Goal: Transaction & Acquisition: Purchase product/service

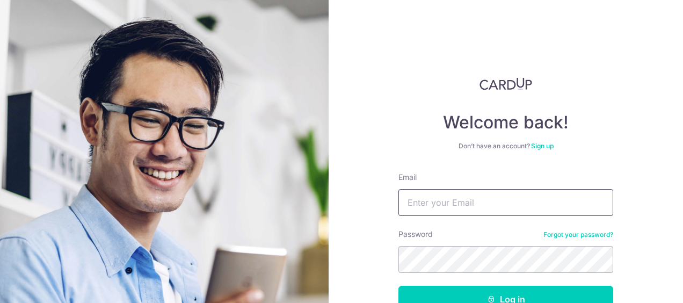
click at [477, 202] on input "Email" at bounding box center [506, 202] width 215 height 27
click at [477, 202] on input "hey" at bounding box center [506, 202] width 215 height 27
type input "heyelee@gmail.com"
click at [399, 286] on button "Log in" at bounding box center [506, 299] width 215 height 27
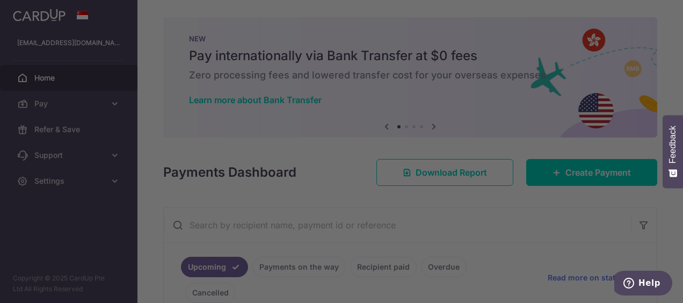
click at [678, 54] on div at bounding box center [345, 153] width 690 height 306
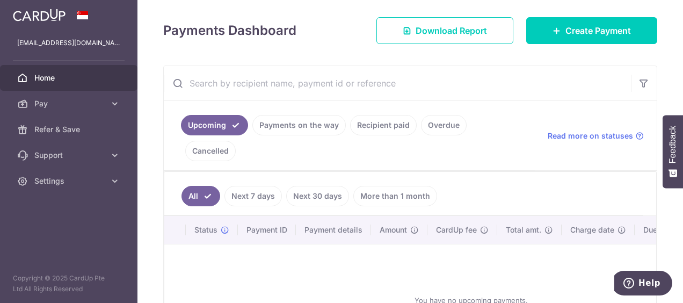
scroll to position [141, 0]
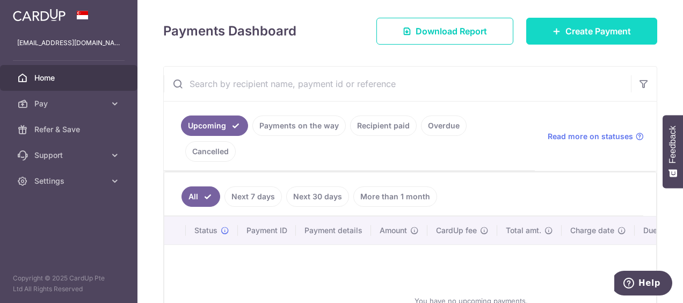
click at [566, 37] on span "Create Payment" at bounding box center [599, 31] width 66 height 13
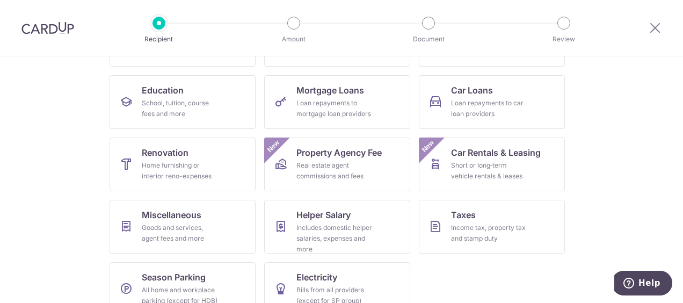
scroll to position [155, 0]
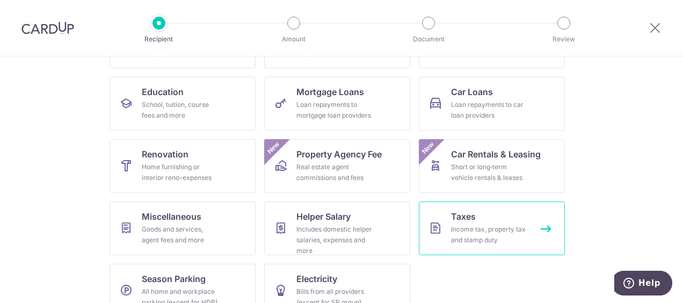
click at [503, 222] on link "Taxes Income tax, property tax and stamp duty" at bounding box center [492, 228] width 146 height 54
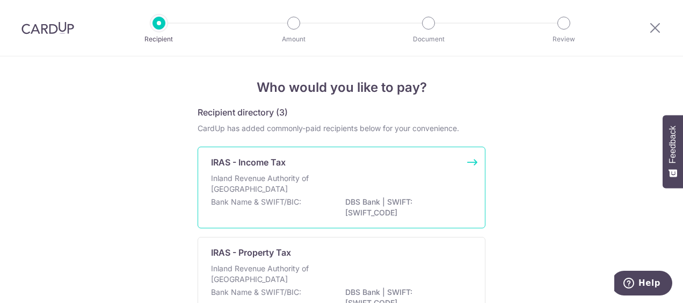
click at [424, 176] on div "Inland Revenue Authority of [GEOGRAPHIC_DATA]" at bounding box center [341, 185] width 261 height 24
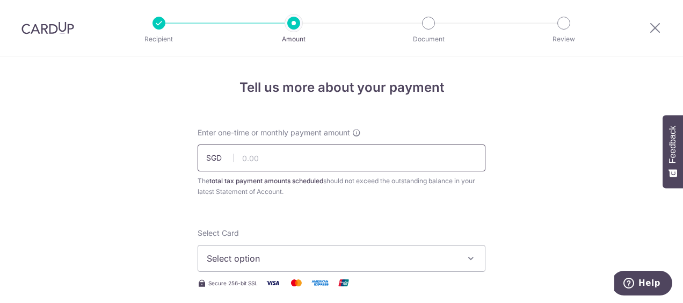
click at [415, 158] on input "text" at bounding box center [342, 157] width 288 height 27
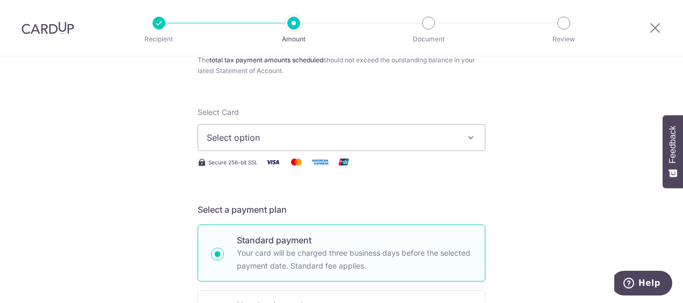
scroll to position [132, 0]
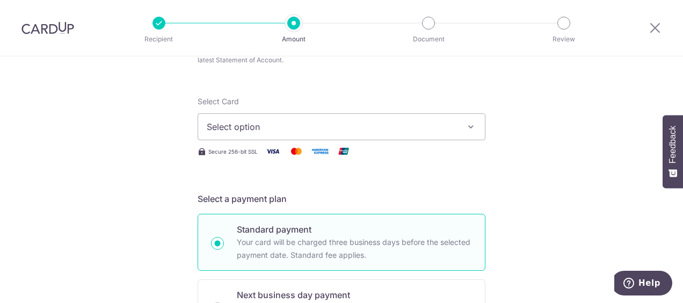
type input "1,925.04"
click at [466, 125] on icon "button" at bounding box center [471, 126] width 11 height 11
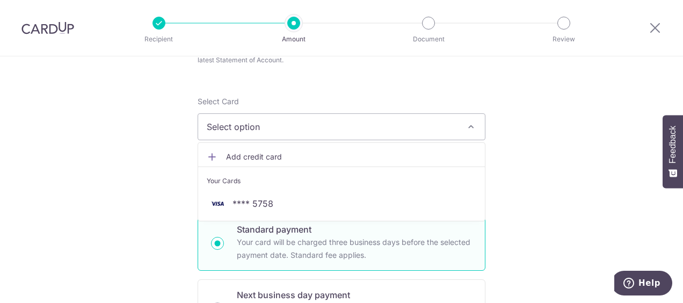
click at [374, 189] on li "Your Cards" at bounding box center [341, 179] width 287 height 24
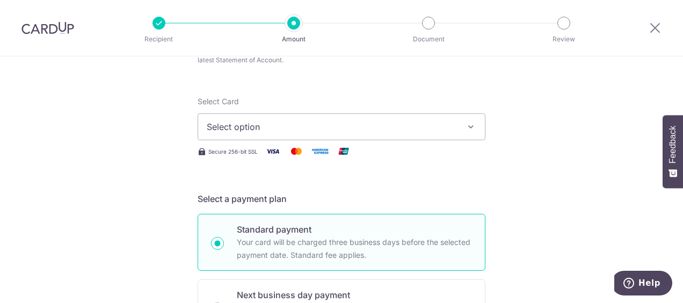
click at [458, 125] on button "Select option" at bounding box center [342, 126] width 288 height 27
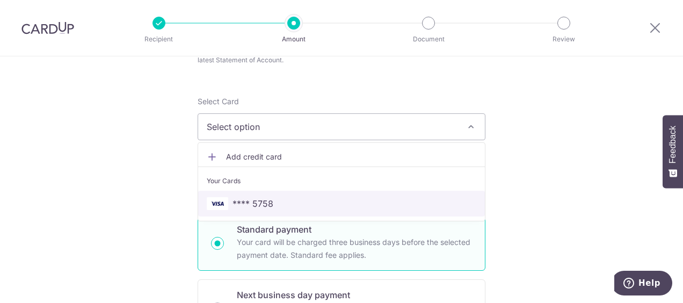
click at [326, 205] on span "**** 5758" at bounding box center [342, 203] width 270 height 13
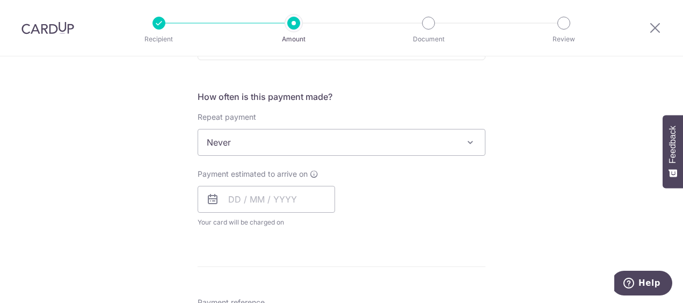
scroll to position [422, 0]
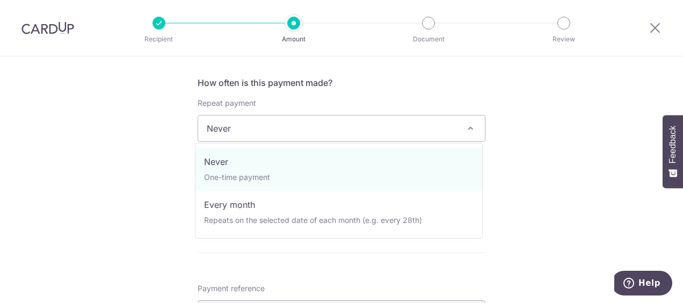
click at [400, 125] on span "Never" at bounding box center [341, 128] width 287 height 26
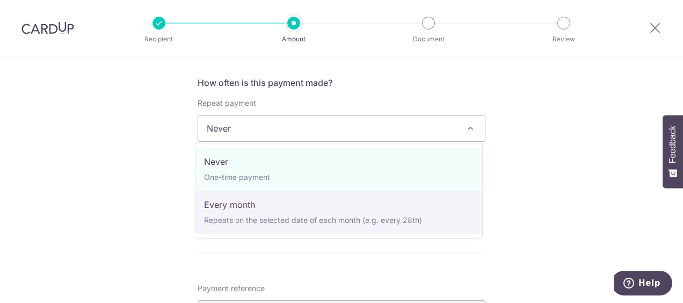
select select "3"
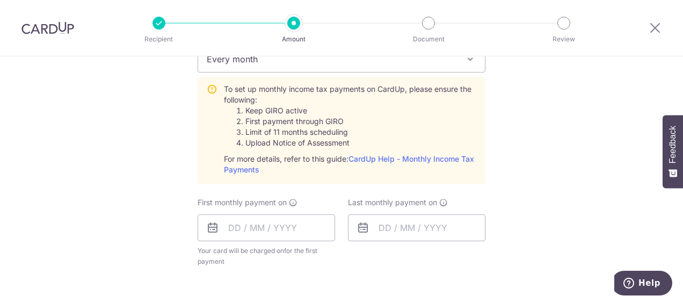
scroll to position [508, 0]
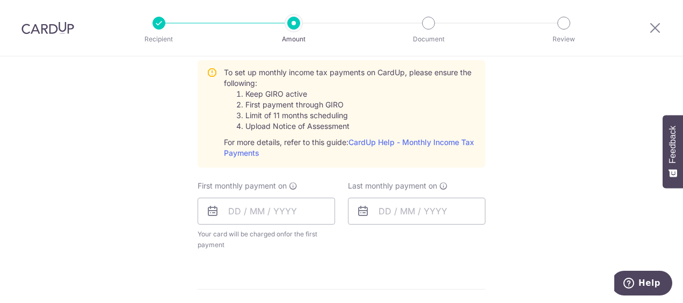
click at [210, 210] on icon at bounding box center [212, 211] width 13 height 13
click at [236, 207] on input "text" at bounding box center [267, 211] width 138 height 27
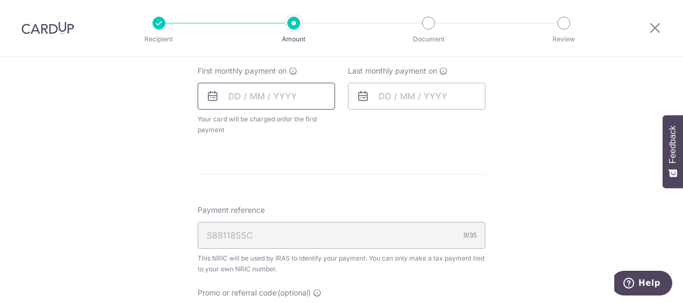
scroll to position [631, 0]
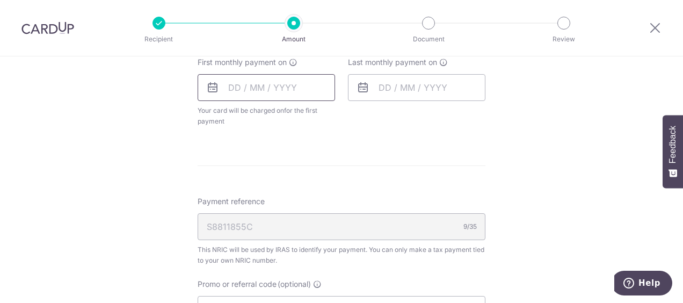
click at [322, 89] on input "text" at bounding box center [267, 87] width 138 height 27
click at [205, 96] on input "text" at bounding box center [267, 87] width 138 height 27
click at [209, 87] on icon at bounding box center [212, 87] width 13 height 13
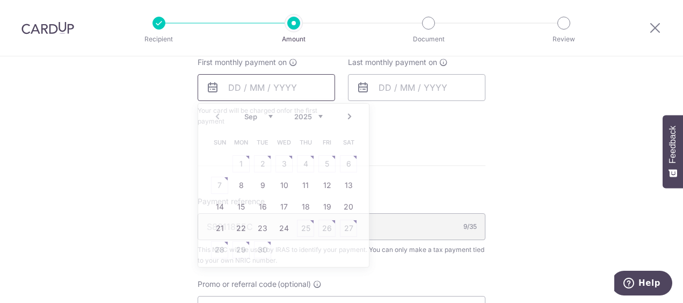
click at [221, 82] on input "text" at bounding box center [267, 87] width 138 height 27
click at [237, 184] on link "8" at bounding box center [241, 185] width 17 height 17
type input "08/09/2025"
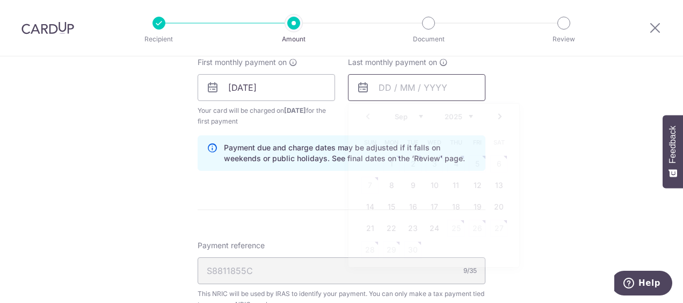
click at [384, 93] on input "text" at bounding box center [417, 87] width 138 height 27
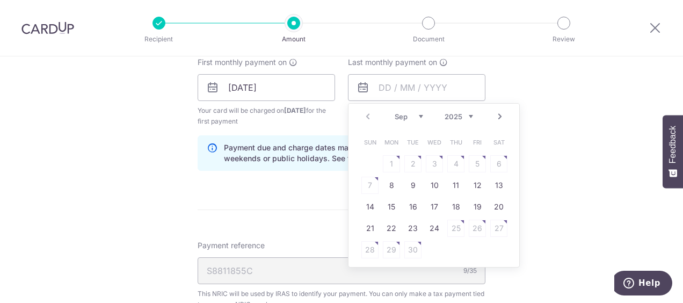
click at [466, 114] on select "2025 2026" at bounding box center [459, 116] width 28 height 9
click at [414, 113] on select "Jan Feb Mar Apr May Jun Jul Aug Sep Oct" at bounding box center [409, 116] width 28 height 9
click at [419, 113] on select "Jan Feb Mar Apr May Jun Jul Aug Sep Oct" at bounding box center [409, 116] width 28 height 9
click at [388, 180] on link "9" at bounding box center [391, 185] width 17 height 17
type input "09/03/2026"
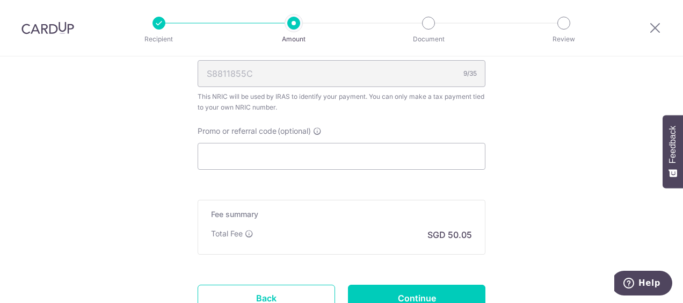
scroll to position [825, 0]
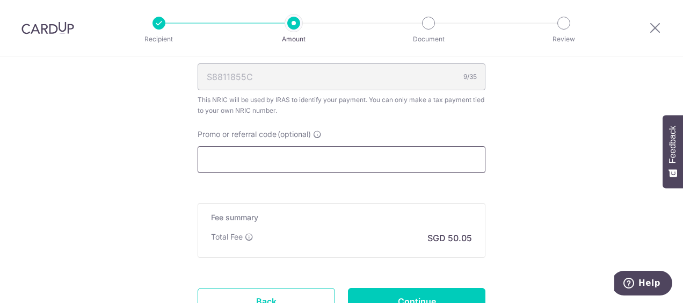
click at [256, 154] on input "Promo or referral code (optional)" at bounding box center [342, 159] width 288 height 27
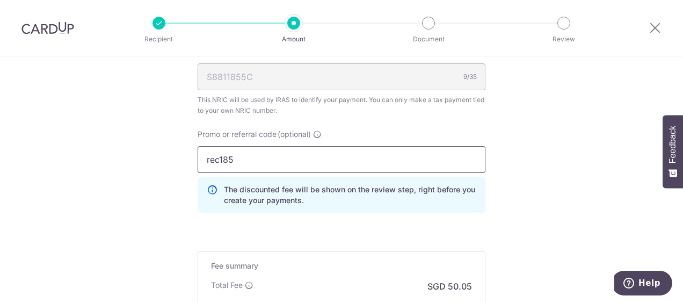
type input "rec185"
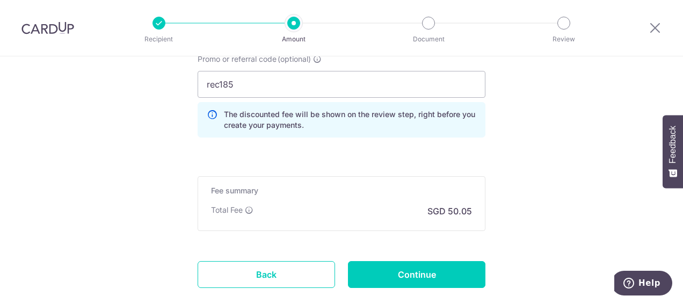
scroll to position [917, 0]
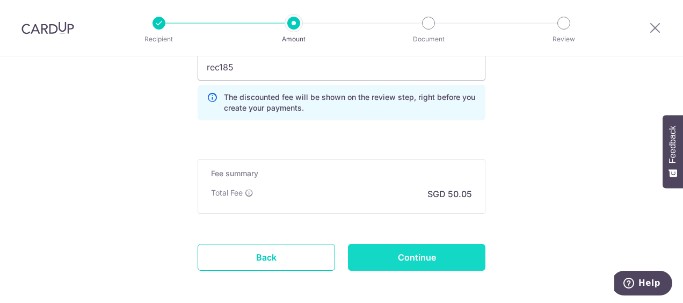
click at [390, 249] on input "Continue" at bounding box center [417, 257] width 138 height 27
type input "Create Schedule"
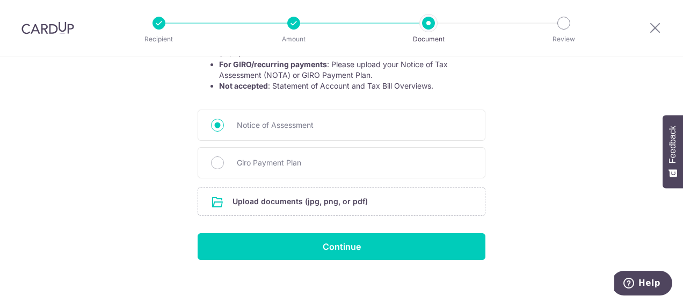
scroll to position [244, 0]
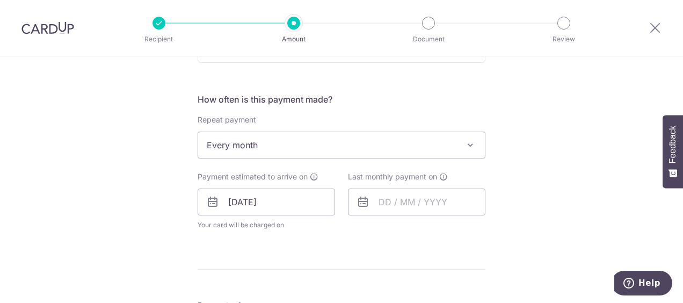
scroll to position [436, 0]
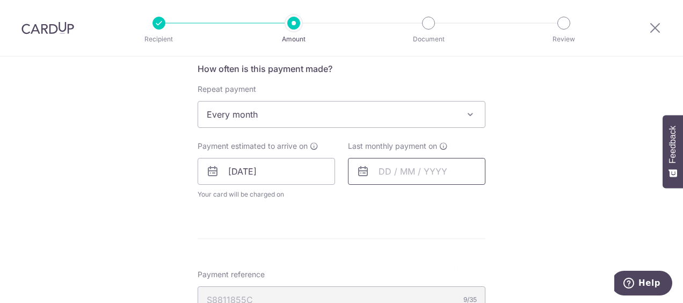
click at [414, 180] on input "text" at bounding box center [417, 171] width 138 height 27
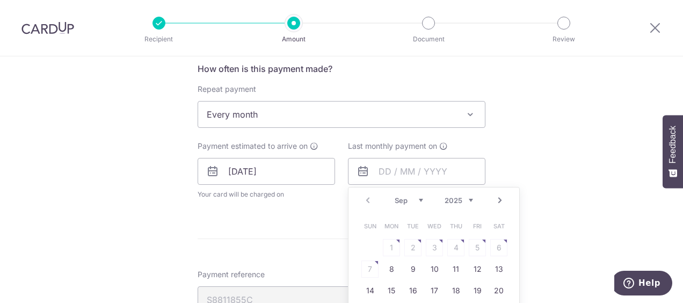
click at [447, 197] on select "2025 2026" at bounding box center [459, 200] width 28 height 9
click at [415, 198] on select "Jan Feb Mar Apr May Jun [DATE] Aug Sep Oct" at bounding box center [409, 200] width 28 height 9
click at [414, 201] on select "Jan Feb Mar Apr May Jun [DATE] Aug Sep Oct" at bounding box center [409, 200] width 28 height 9
click at [388, 265] on link "9" at bounding box center [391, 269] width 17 height 17
type input "[DATE]"
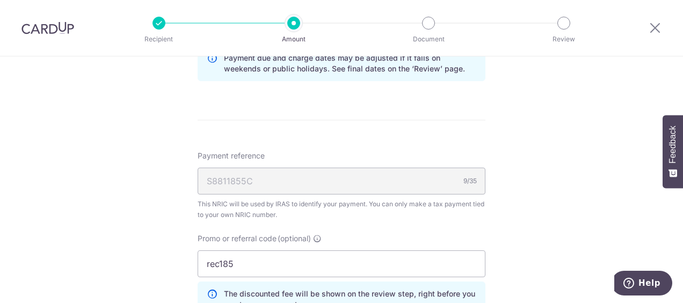
scroll to position [670, 0]
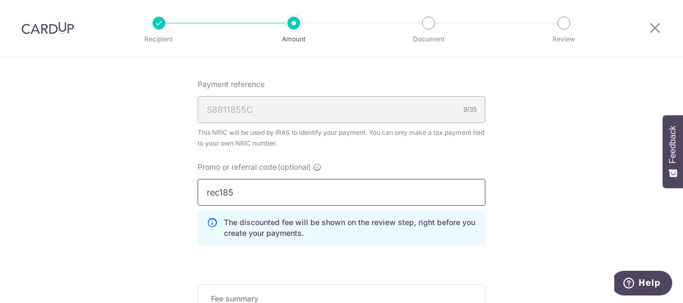
click at [401, 196] on input "rec185" at bounding box center [342, 192] width 288 height 27
type input "r"
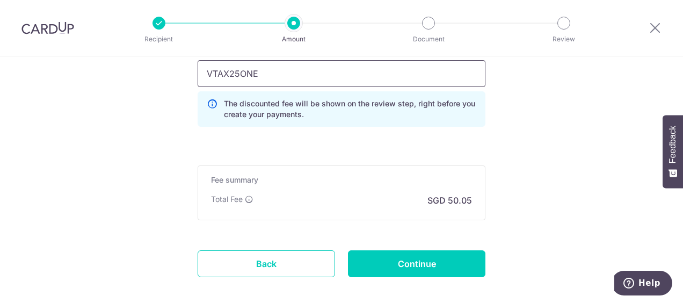
scroll to position [809, 0]
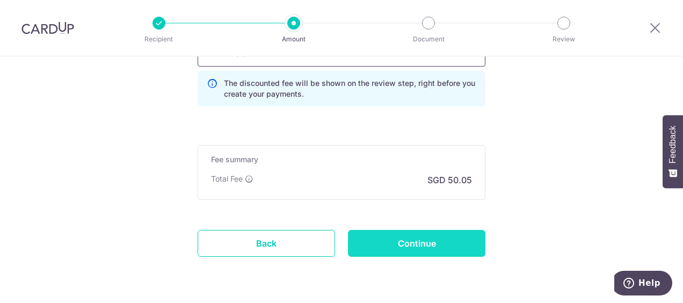
type input "VTAX25ONE"
click at [466, 243] on input "Continue" at bounding box center [417, 243] width 138 height 27
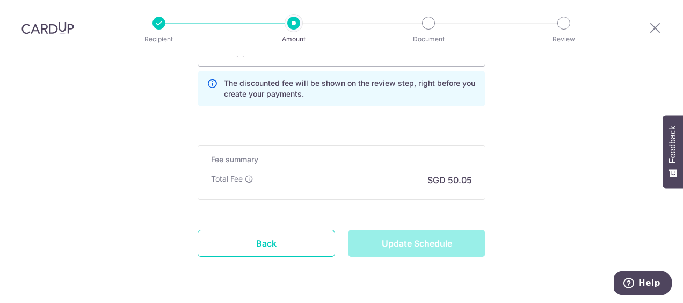
type input "Update Schedule"
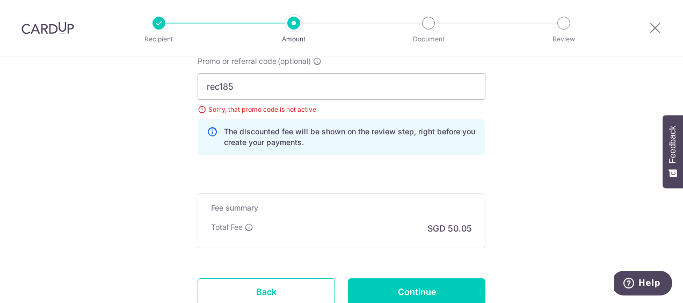
scroll to position [730, 0]
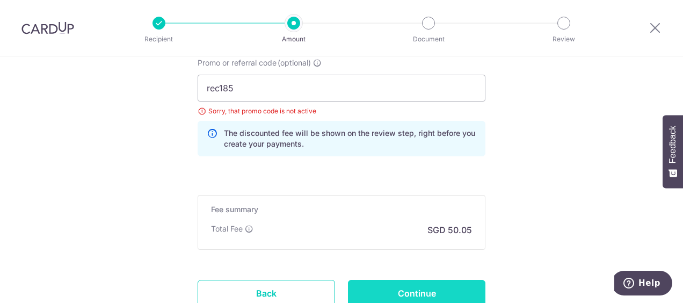
click at [437, 292] on input "Continue" at bounding box center [417, 293] width 138 height 27
type input "Update Schedule"
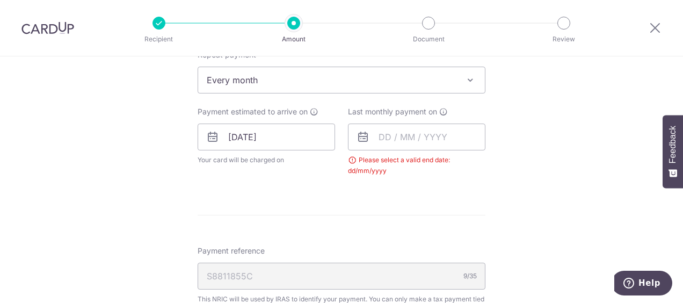
scroll to position [468, 0]
click at [445, 143] on input "text" at bounding box center [417, 138] width 138 height 27
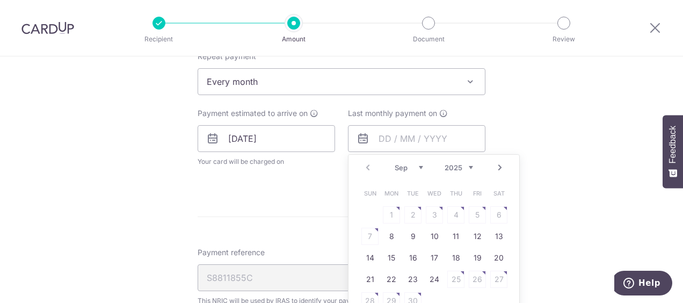
click at [453, 163] on select "2025 2026" at bounding box center [459, 167] width 28 height 9
click at [407, 168] on select "Jan Feb Mar Apr May Jun [DATE] Aug Sep Oct" at bounding box center [409, 167] width 28 height 9
click at [386, 229] on link "9" at bounding box center [391, 236] width 17 height 17
type input "09/03/2026"
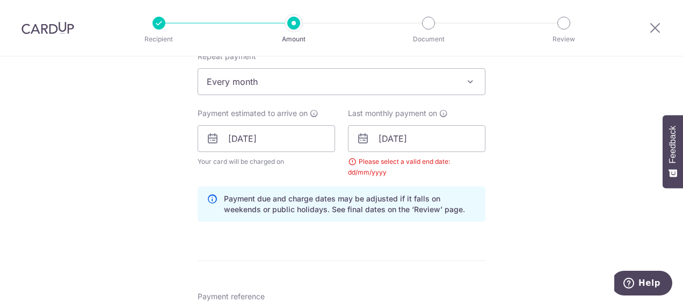
click at [606, 216] on div "Tell us more about your payment Enter one-time or monthly payment amount SGD 1,…" at bounding box center [341, 138] width 683 height 1101
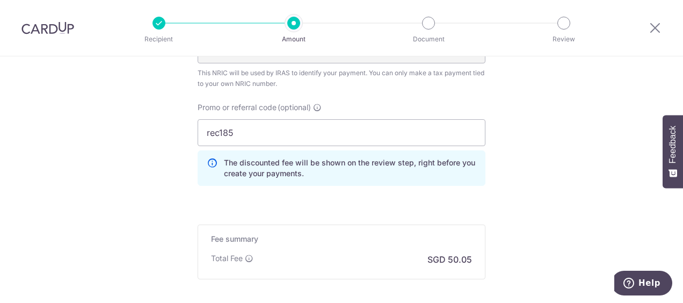
scroll to position [851, 0]
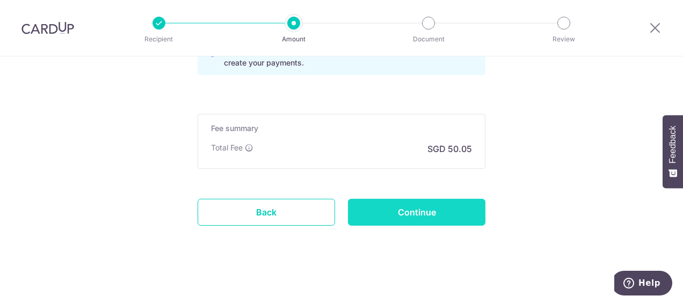
click at [452, 220] on input "Continue" at bounding box center [417, 212] width 138 height 27
type input "Update Schedule"
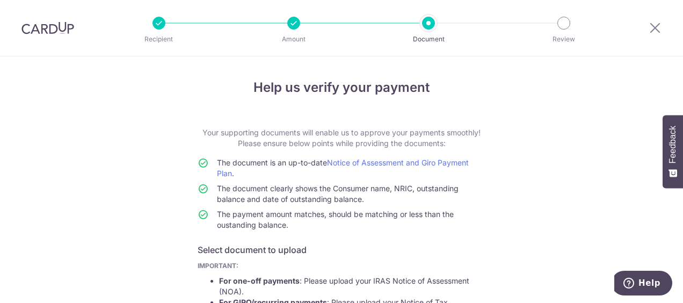
click at [299, 19] on div at bounding box center [293, 23] width 13 height 13
click at [652, 32] on icon at bounding box center [655, 27] width 13 height 13
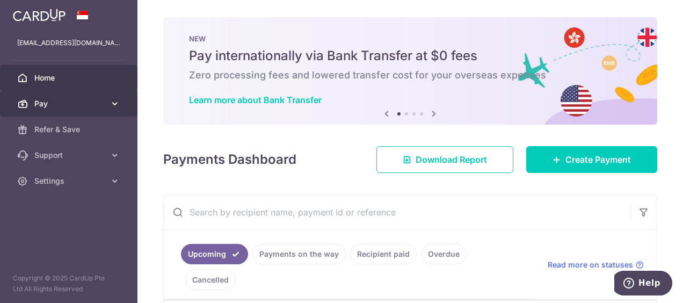
click at [109, 101] on link "Pay" at bounding box center [69, 104] width 138 height 26
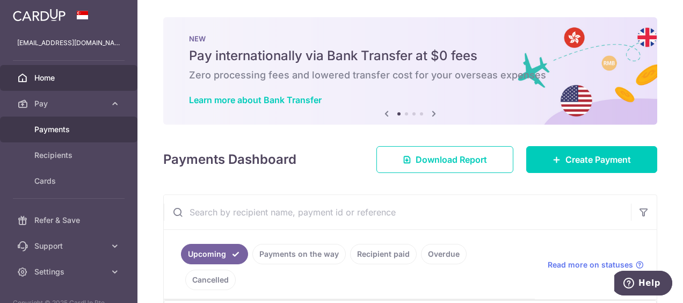
click at [75, 133] on span "Payments" at bounding box center [69, 129] width 71 height 11
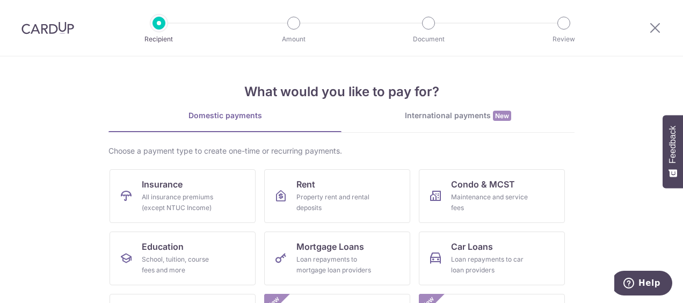
scroll to position [177, 0]
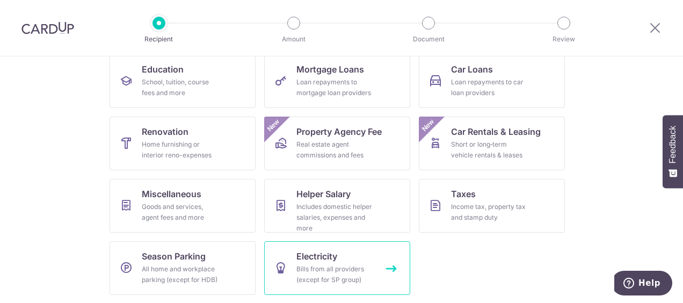
click at [346, 264] on div "Bills from all providers (except for SP group)" at bounding box center [335, 274] width 77 height 21
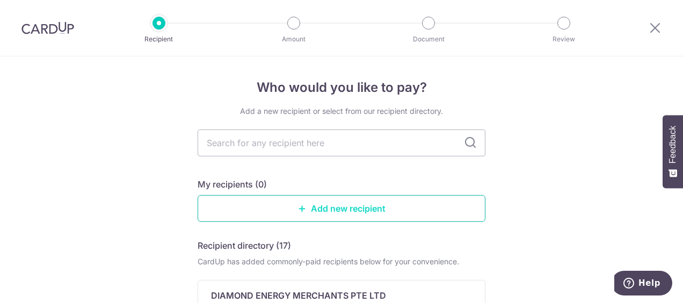
click at [351, 208] on link "Add new recipient" at bounding box center [342, 208] width 288 height 27
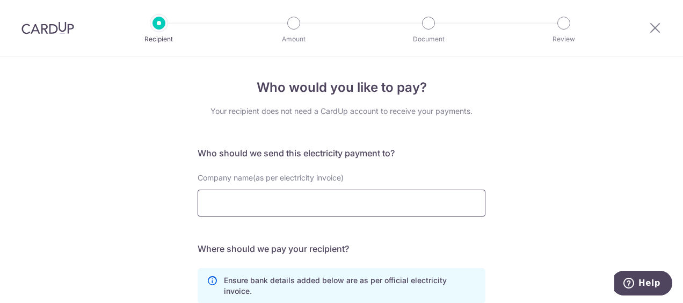
click at [351, 208] on input "Company name(as per electricity invoice)" at bounding box center [342, 203] width 288 height 27
click button "Submit Request" at bounding box center [0, 0] width 0 height 0
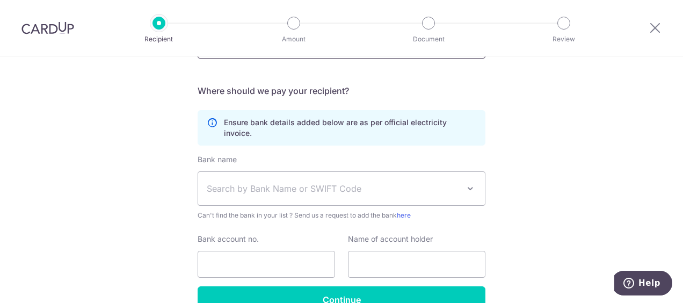
scroll to position [168, 0]
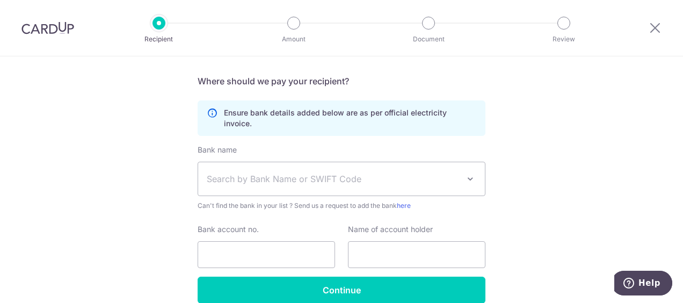
type input "Geneco"
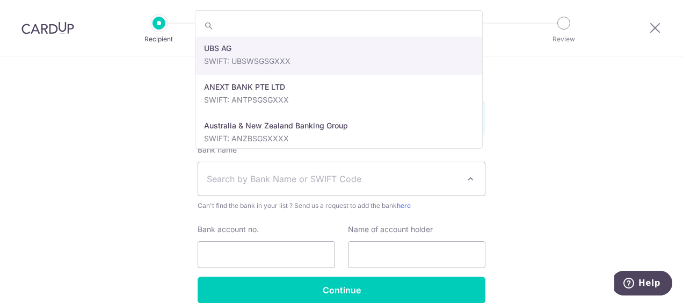
click at [416, 172] on span "Search by Bank Name or SWIFT Code" at bounding box center [333, 178] width 252 height 13
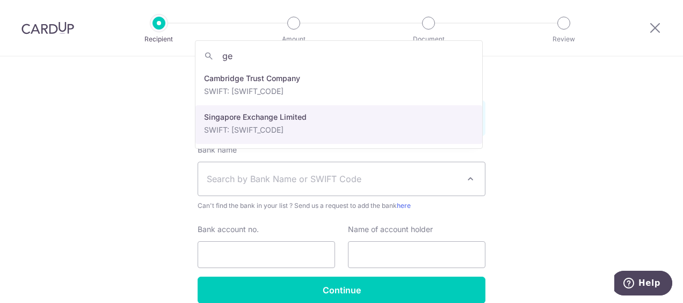
type input "g"
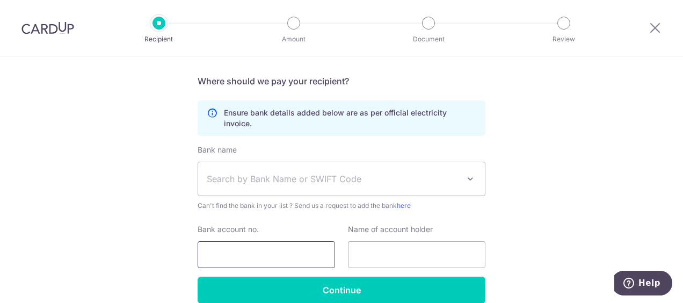
click at [304, 248] on input "Bank account no." at bounding box center [267, 254] width 138 height 27
click at [415, 244] on input "text" at bounding box center [417, 254] width 138 height 27
type input "l"
type input "[PERSON_NAME]"
click at [476, 167] on span "Search by Bank Name or SWIFT Code" at bounding box center [341, 178] width 287 height 33
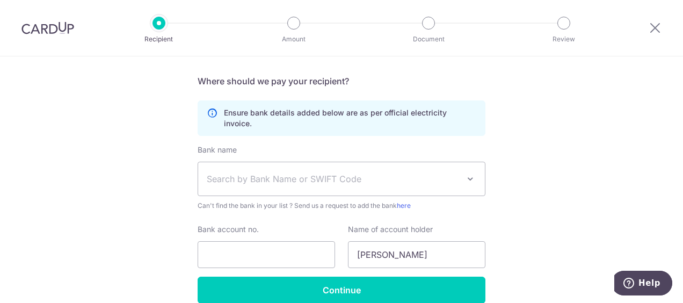
click at [588, 106] on div "Who would you like to pay? Your recipient does not need a CardUp account to rec…" at bounding box center [341, 121] width 683 height 465
